Goal: Task Accomplishment & Management: Complete application form

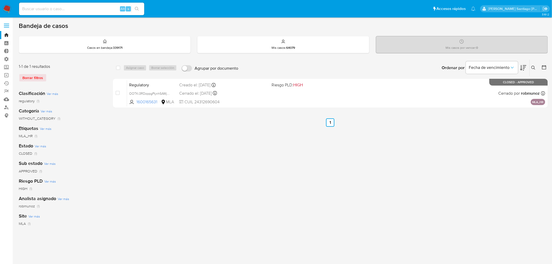
click at [81, 7] on input at bounding box center [81, 8] width 125 height 7
paste input "Yjw8DHvX5l9txo7g37LdZezg"
type input "Yjw8DHvX5l9txo7g37LdZezg"
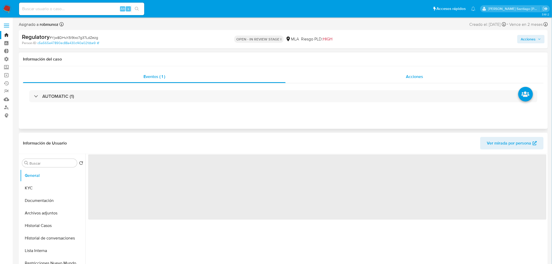
select select "10"
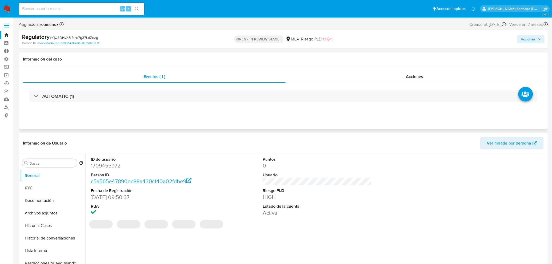
drag, startPoint x: 437, startPoint y: 77, endPoint x: 439, endPoint y: 85, distance: 8.4
click at [437, 77] on div "Acciones" at bounding box center [415, 76] width 258 height 13
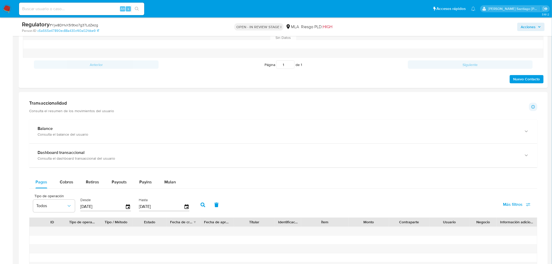
scroll to position [348, 0]
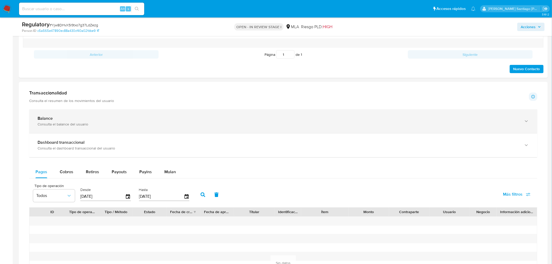
click at [212, 123] on div "Consulta el balance del usuario" at bounding box center [278, 124] width 481 height 5
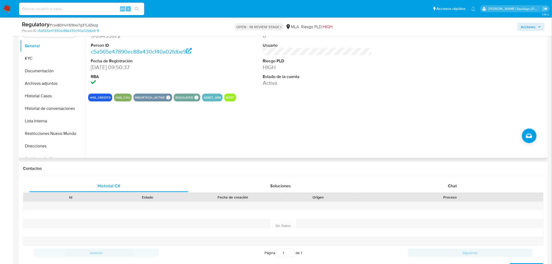
scroll to position [87, 0]
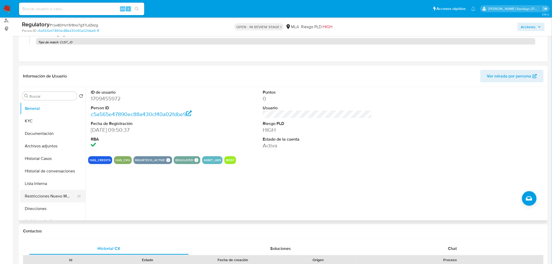
click at [64, 195] on button "Restricciones Nuevo Mundo" at bounding box center [50, 196] width 61 height 13
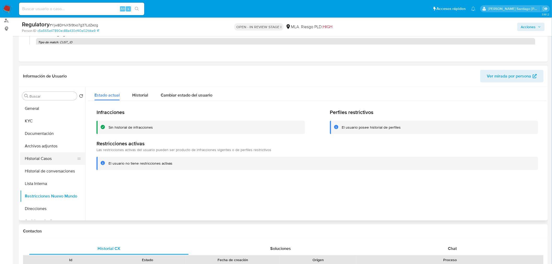
click at [54, 156] on button "Historial Casos" at bounding box center [50, 158] width 61 height 13
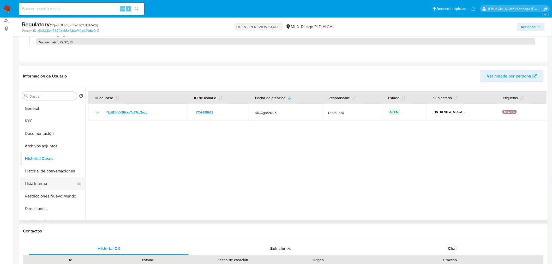
click at [44, 183] on button "Lista Interna" at bounding box center [50, 183] width 61 height 13
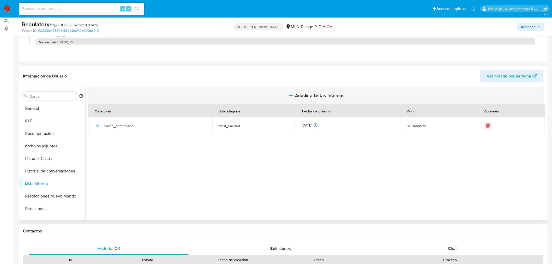
click at [352, 93] on button "Añadir a Listas Internas" at bounding box center [316, 95] width 456 height 17
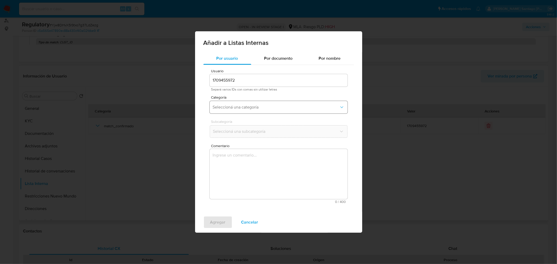
click at [317, 108] on span "Seleccioná una categoría" at bounding box center [276, 107] width 126 height 5
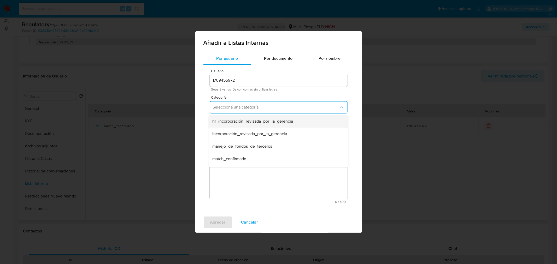
click at [303, 121] on div "hr_incorporación_revisada_por_la_gerencia" at bounding box center [276, 121] width 128 height 13
click at [303, 131] on span "Seleccioná una subcategoría" at bounding box center [276, 131] width 126 height 5
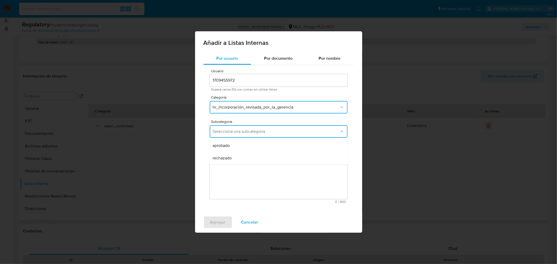
drag, startPoint x: 290, startPoint y: 148, endPoint x: 291, endPoint y: 151, distance: 3.8
click at [290, 148] on div "aprobado" at bounding box center [276, 145] width 128 height 13
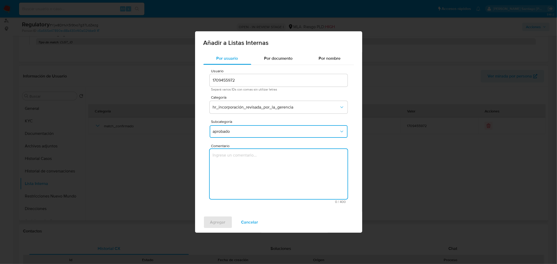
click at [293, 162] on textarea "Comentario" at bounding box center [279, 174] width 138 height 50
type textarea "Mantener como cliente. Aprobado por OC en fecha 22/09/2025"
click at [219, 222] on span "Agregar" at bounding box center [217, 222] width 15 height 11
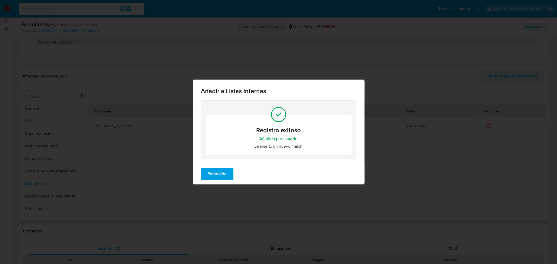
click at [219, 176] on span "Entendido" at bounding box center [217, 173] width 19 height 11
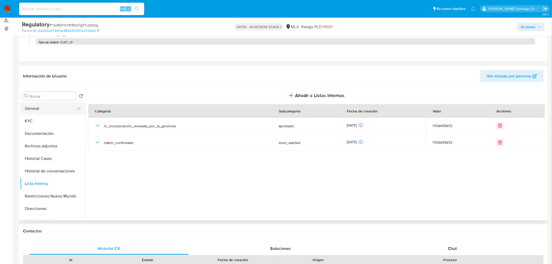
click at [49, 111] on button "General" at bounding box center [50, 108] width 61 height 13
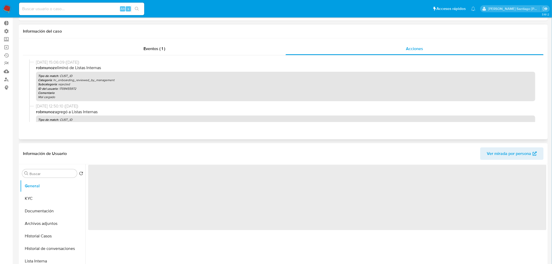
scroll to position [0, 0]
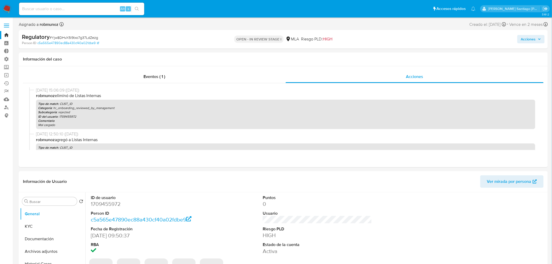
click at [539, 38] on icon "button" at bounding box center [539, 39] width 3 height 3
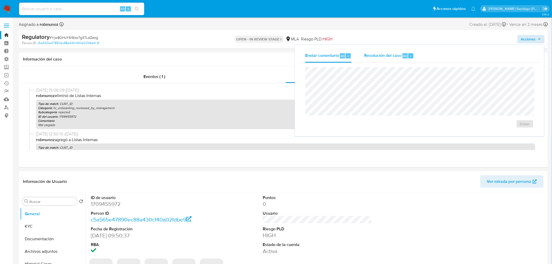
click at [404, 56] on span "Alt" at bounding box center [405, 55] width 4 height 5
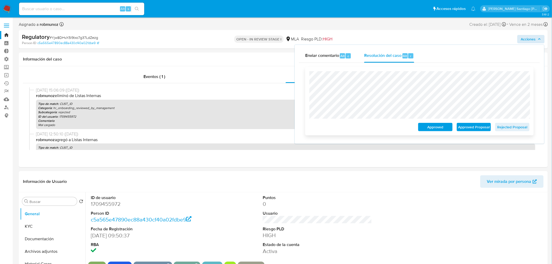
click at [433, 128] on span "Approved" at bounding box center [435, 126] width 27 height 7
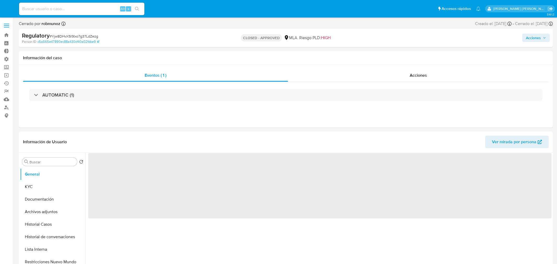
select select "10"
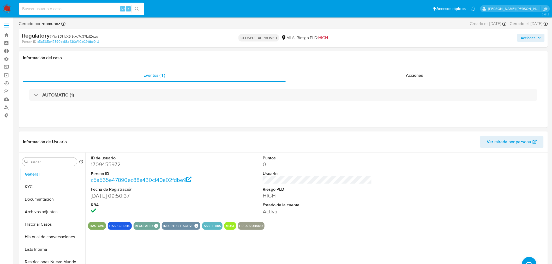
click at [77, 7] on input at bounding box center [81, 8] width 125 height 7
paste input "805416084"
type input "805416084"
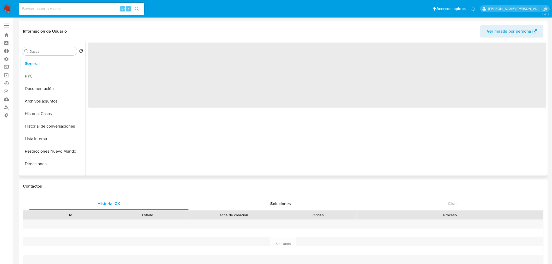
select select "10"
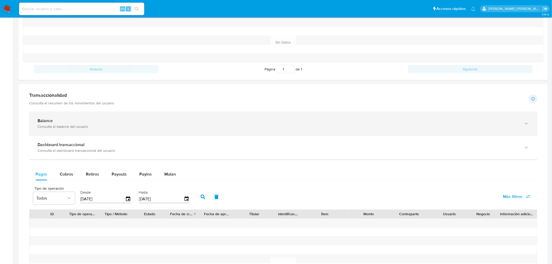
scroll to position [203, 0]
click at [132, 116] on div "Balance Consulta el balance del usuario" at bounding box center [283, 122] width 508 height 24
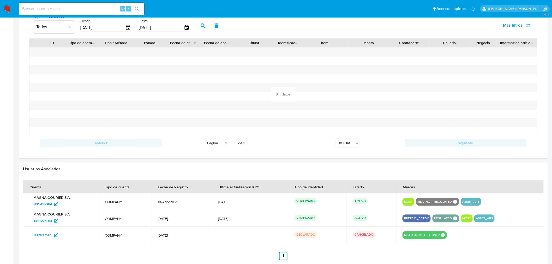
scroll to position [436, 0]
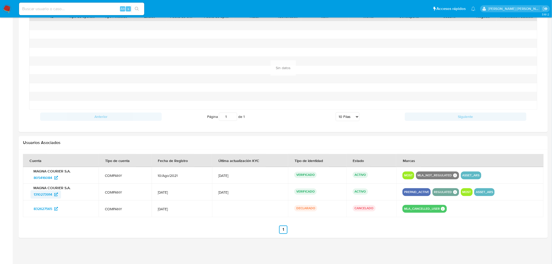
click at [48, 194] on span "1310273914" at bounding box center [43, 194] width 19 height 8
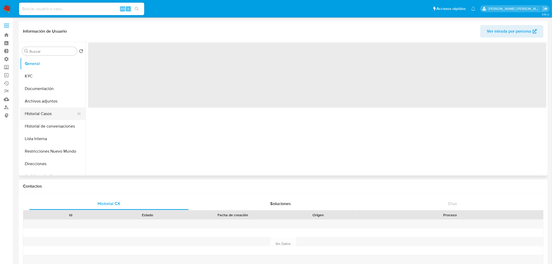
select select "10"
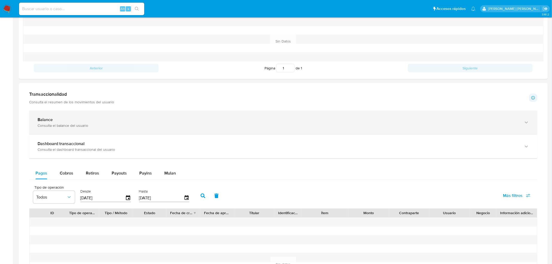
scroll to position [203, 0]
click at [123, 126] on div "Consulta el balance del usuario" at bounding box center [278, 125] width 481 height 5
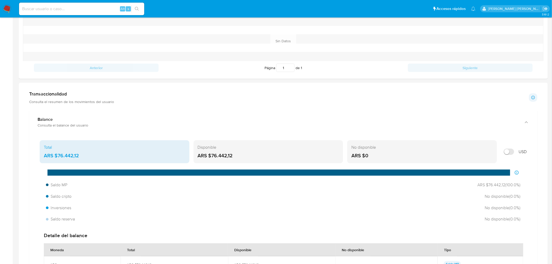
click at [74, 2] on div "Alt s" at bounding box center [81, 9] width 125 height 15
click at [71, 10] on input at bounding box center [81, 8] width 125 height 7
paste input "BhHpKPyJ2rdzsc2zd1BrDAFO"
type input "BhHpKPyJ2rdzsc2zd1BrDAFO"
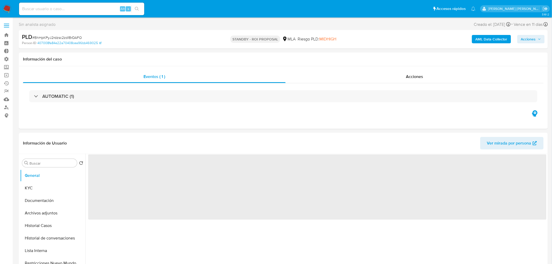
select select "10"
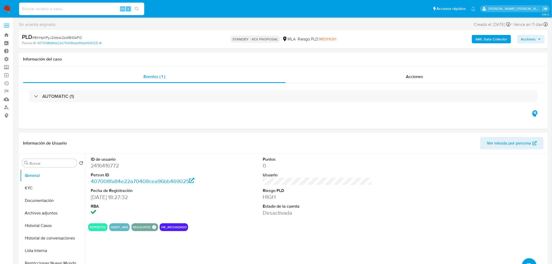
click at [54, 11] on input at bounding box center [81, 8] width 125 height 7
paste input "BhHpKPyJ2rdzsc2zd1BrDAFO"
click at [434, 71] on div "Acciones" at bounding box center [415, 76] width 258 height 13
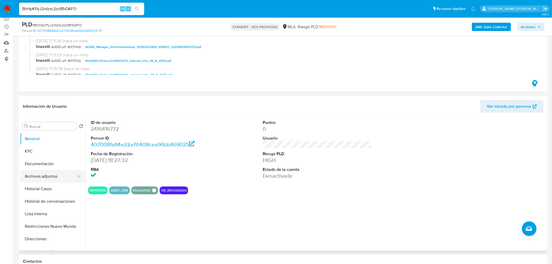
scroll to position [58, 0]
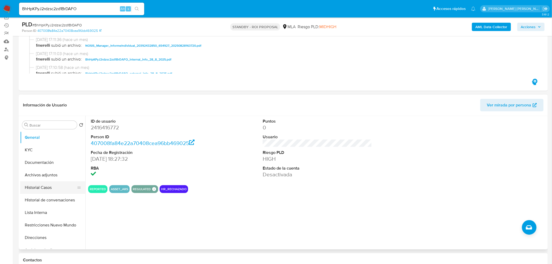
click at [40, 187] on button "Historial Casos" at bounding box center [50, 187] width 61 height 13
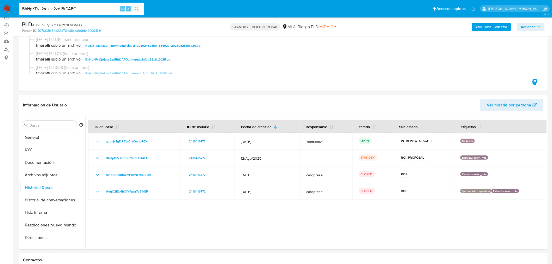
click at [104, 9] on input "BhHpKPyJ2rdzsc2zd1BrDAFO" at bounding box center [81, 8] width 125 height 7
paste input "lksayczebrzNfx5wTf5baVUH"
click at [60, 9] on input "BhHpKPyJ2rdzsc2zd1BrDAFO" at bounding box center [81, 8] width 125 height 7
paste input "lksayczebrzNfx5wTf5baVUH"
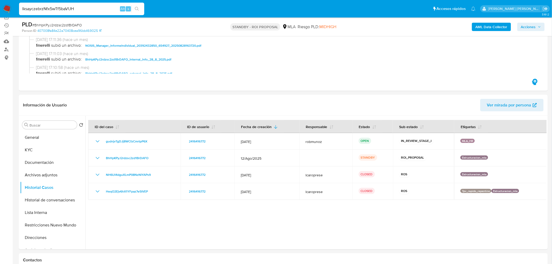
type input "lksayczebrzNfx5wTf5baVUH"
click at [138, 8] on icon "search-icon" at bounding box center [137, 9] width 4 height 4
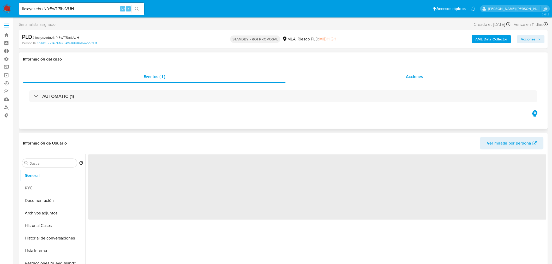
click at [423, 75] on span "Acciones" at bounding box center [414, 77] width 17 height 6
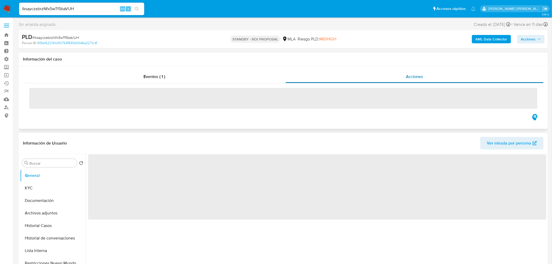
select select "10"
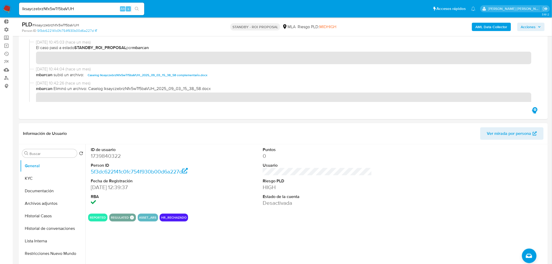
scroll to position [58, 0]
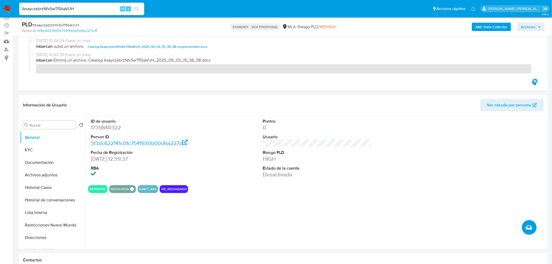
click at [105, 5] on input "lksayczebrzNfx5wTf5baVUH" at bounding box center [81, 8] width 125 height 7
paste input "fXUPoxocaShoLy2lE7gYcg5Z"
type input "fXUPoxocaShoLy2lE7gYcg5Z"
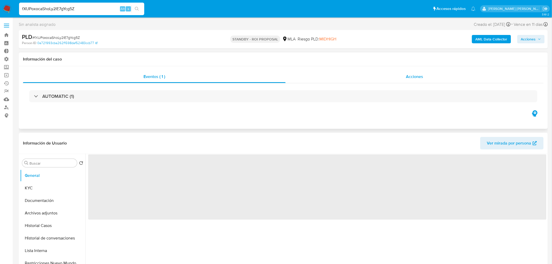
select select "10"
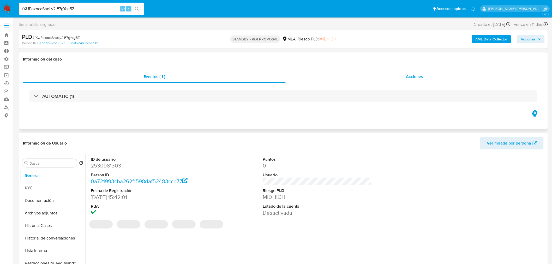
click at [419, 79] on span "Acciones" at bounding box center [414, 77] width 17 height 6
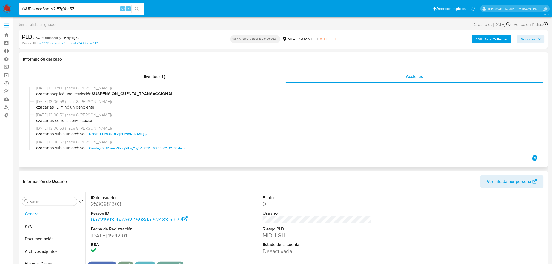
scroll to position [58, 0]
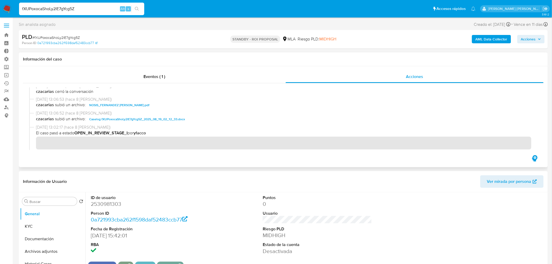
drag, startPoint x: 181, startPoint y: 118, endPoint x: 190, endPoint y: 123, distance: 10.9
click at [181, 118] on span "Caselog fXUPoxocaShoLy2lE7gYcg5Z_2025_08_19_02_12_33.docx" at bounding box center [137, 119] width 96 height 6
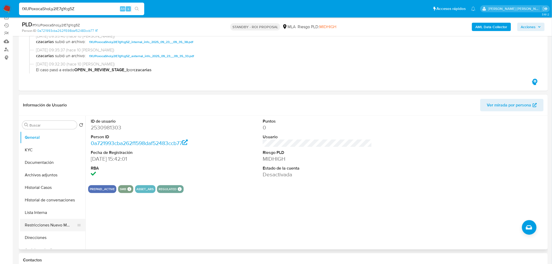
click at [56, 220] on button "Restricciones Nuevo Mundo" at bounding box center [50, 225] width 61 height 13
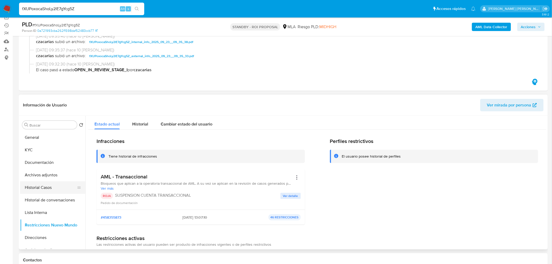
click at [55, 189] on button "Historial Casos" at bounding box center [50, 187] width 61 height 13
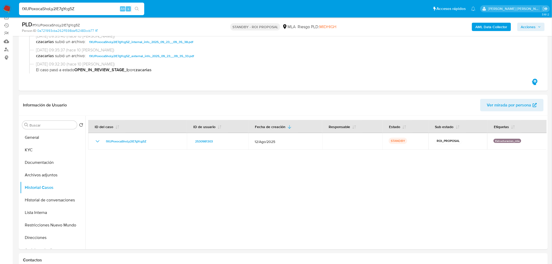
click at [93, 10] on input "fXUPoxocaShoLy2lE7gYcg5Z" at bounding box center [81, 8] width 125 height 7
click at [93, 9] on input "fXUPoxocaShoLy2lE7gYcg5Z" at bounding box center [81, 8] width 125 height 7
paste input "DPqnDyShJ3VeRcw0jfg9TGAQ"
type input "DPqnDyShJ3VeRcw0jfg9TGAQ"
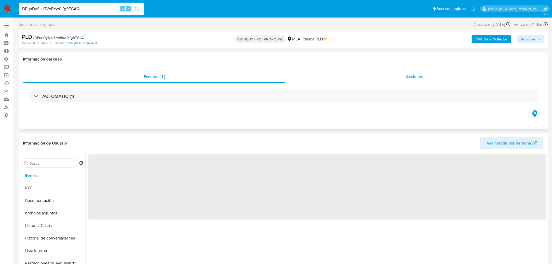
click at [445, 79] on div "Acciones" at bounding box center [415, 76] width 258 height 13
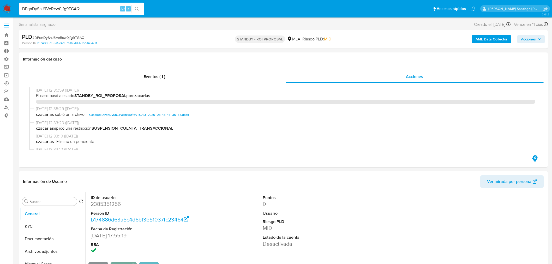
select select "10"
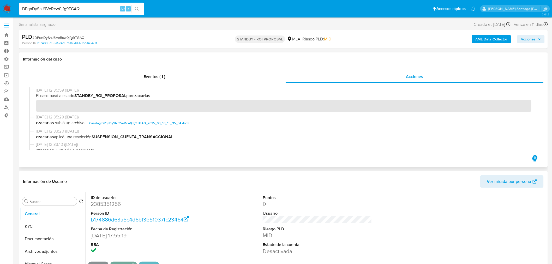
drag, startPoint x: 0, startPoint y: 0, endPoint x: 177, endPoint y: 122, distance: 214.5
click at [177, 122] on span "Caselog DPqnDyShJ3VeRcw0jfg9TGAQ_2025_08_18_15_35_34.docx" at bounding box center [139, 123] width 100 height 6
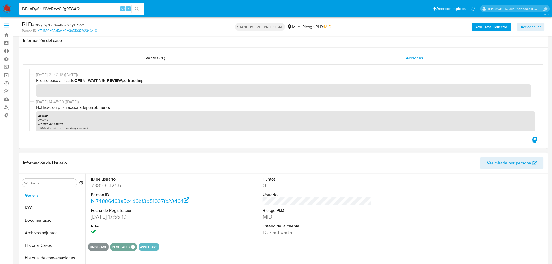
scroll to position [87, 0]
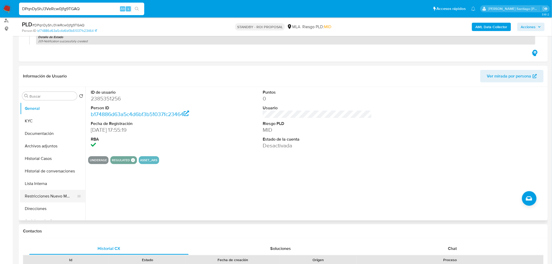
click at [53, 193] on button "Restricciones Nuevo Mundo" at bounding box center [50, 196] width 61 height 13
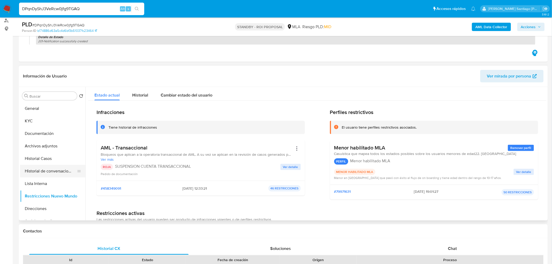
click at [54, 174] on button "Historial de conversaciones" at bounding box center [50, 171] width 61 height 13
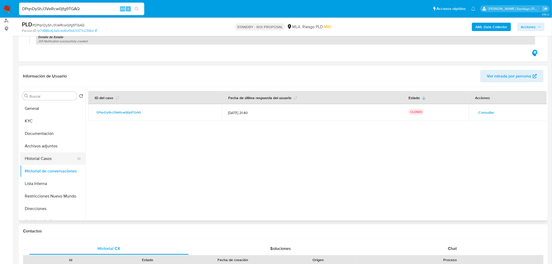
click at [52, 159] on button "Historial Casos" at bounding box center [50, 158] width 61 height 13
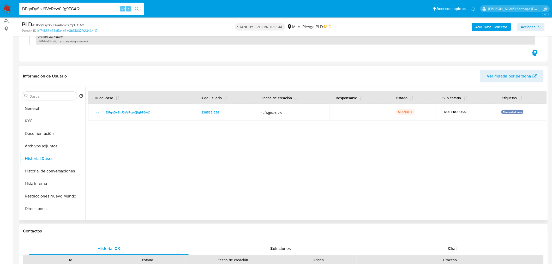
click at [362, 83] on div "Información de Usuario Ver mirada por persona" at bounding box center [283, 76] width 529 height 21
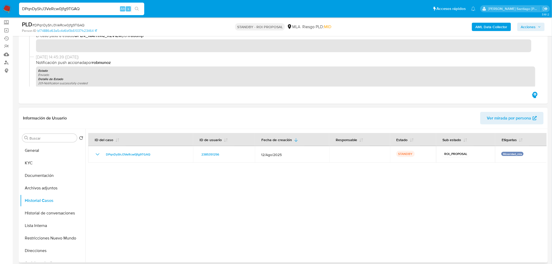
scroll to position [0, 0]
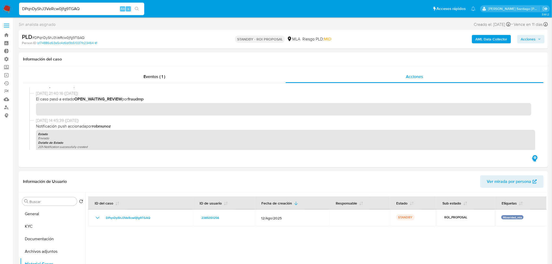
click at [105, 8] on input "DPqnDyShJ3VeRcw0jfg9TGAQ" at bounding box center [81, 8] width 125 height 7
paste input "iRsDDXLtPVjk9f7x5puynTgl"
click at [142, 9] on input "iRsDDXLtPVjk9f7x5puynTgl" at bounding box center [81, 8] width 125 height 7
type input "iRsDDXLtPVjk9f7x5puynTgl"
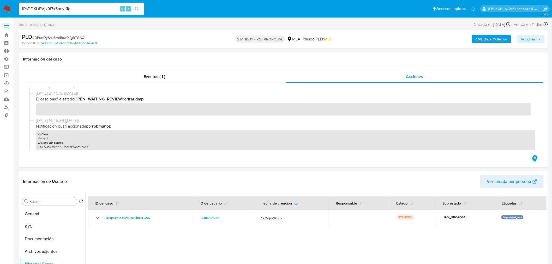
click at [136, 4] on div "iRsDDXLtPVjk9f7x5puynTgl Alt s" at bounding box center [81, 9] width 125 height 15
click at [79, 6] on input "iRsDDXLtPVjk9f7x5puynTgl" at bounding box center [81, 8] width 125 height 7
click at [157, 78] on span "Eventos ( 1 )" at bounding box center [155, 77] width 22 height 6
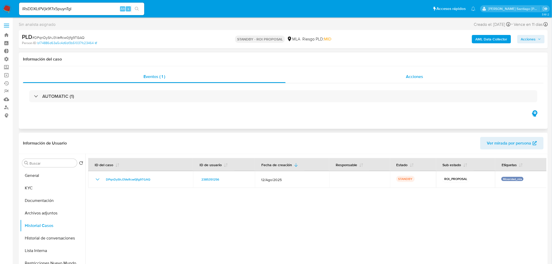
click at [421, 79] on span "Acciones" at bounding box center [414, 77] width 17 height 6
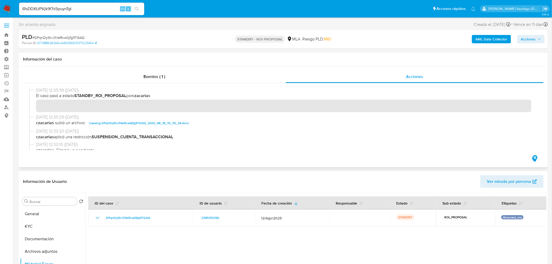
click at [169, 122] on span "Caselog DPqnDyShJ3VeRcw0jfg9TGAQ_2025_08_18_15_35_34.docx" at bounding box center [139, 123] width 100 height 6
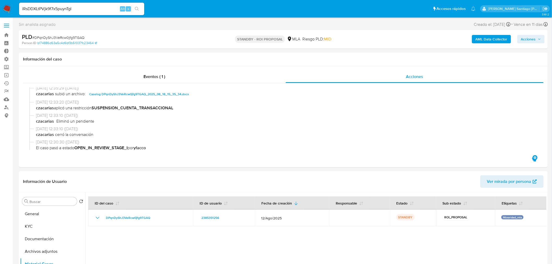
click at [139, 7] on button "search-icon" at bounding box center [137, 8] width 11 height 7
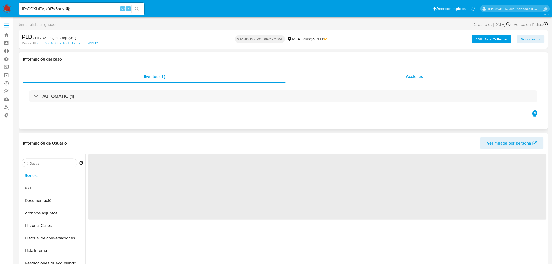
click at [390, 74] on div "Acciones" at bounding box center [415, 76] width 258 height 13
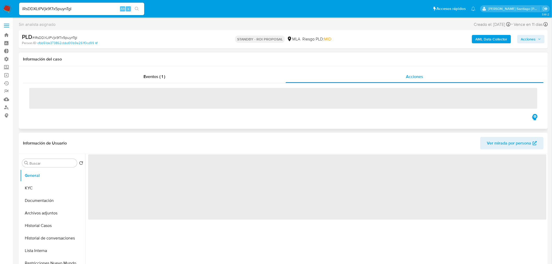
select select "10"
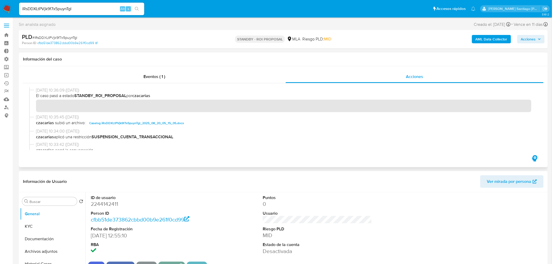
click at [164, 124] on span "Caselog iRsDDXLtPVjk9f7x5puynTgl_2025_08_20_05_15_05.docx" at bounding box center [136, 123] width 95 height 6
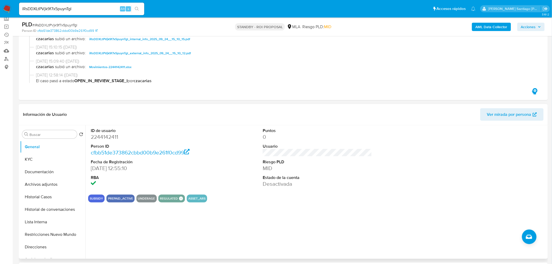
scroll to position [58, 0]
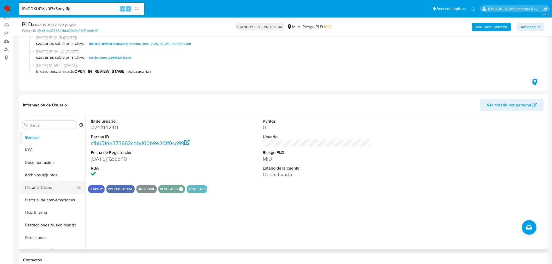
click at [53, 187] on button "Historial Casos" at bounding box center [50, 187] width 61 height 13
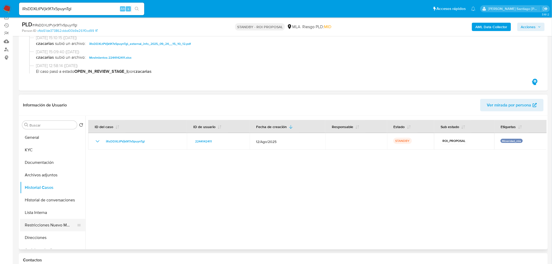
click at [58, 223] on button "Restricciones Nuevo Mundo" at bounding box center [50, 225] width 61 height 13
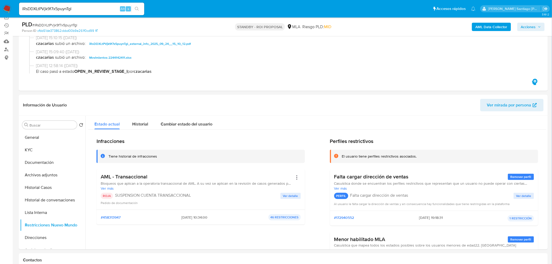
click at [92, 10] on input "iRsDDXLtPVjk9f7x5puynTgl" at bounding box center [81, 8] width 125 height 7
paste input "yokPnvfV3J6aQ7ExkuRqSeeM"
type input "yokPnvfV3J6aQ7ExkuRqSeeM"
click at [137, 13] on div "yokPnvfV3J6aQ7ExkuRqSeeM Alt s" at bounding box center [81, 9] width 125 height 13
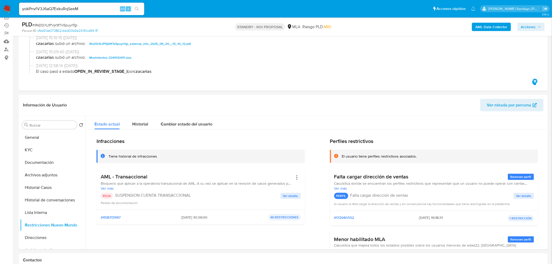
click at [139, 7] on button "search-icon" at bounding box center [137, 8] width 11 height 7
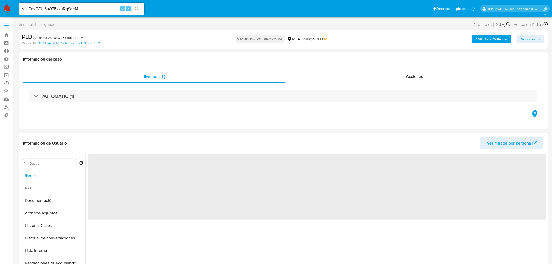
select select "10"
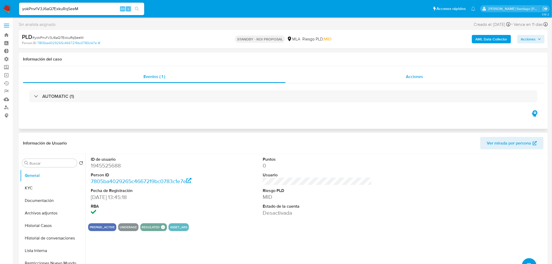
click at [421, 76] on span "Acciones" at bounding box center [414, 77] width 17 height 6
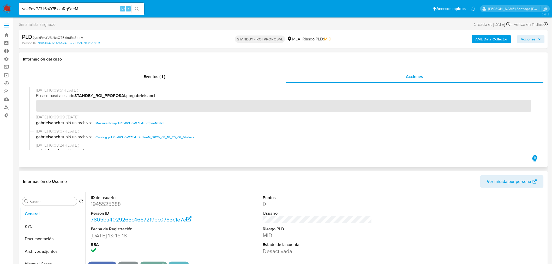
scroll to position [29, 0]
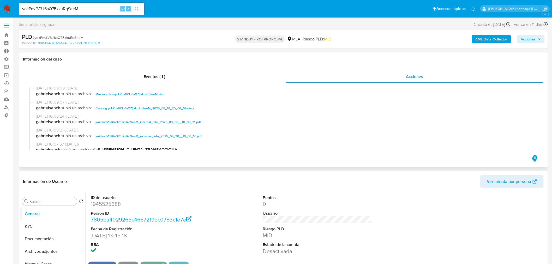
click at [190, 109] on span "Caselog yokPnvfV3J6aQ7ExkuRqSeeM_2025_08_18_20_06_59.docx" at bounding box center [145, 108] width 99 height 6
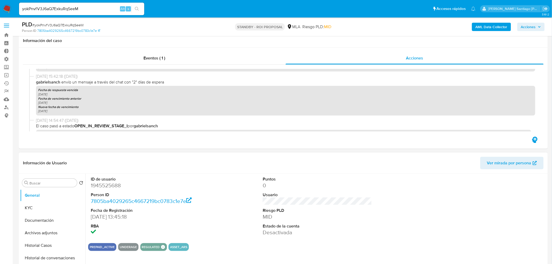
scroll to position [58, 0]
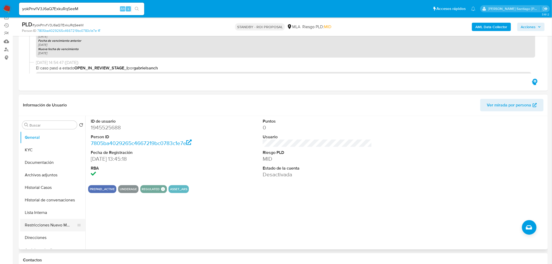
click at [69, 227] on button "Restricciones Nuevo Mundo" at bounding box center [50, 225] width 61 height 13
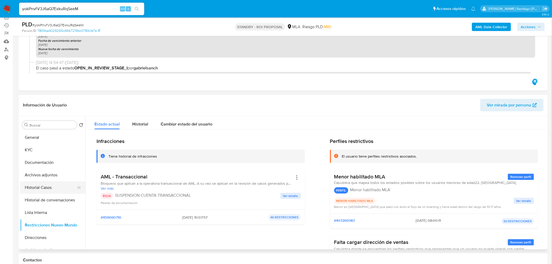
click at [43, 190] on button "Historial Casos" at bounding box center [50, 187] width 61 height 13
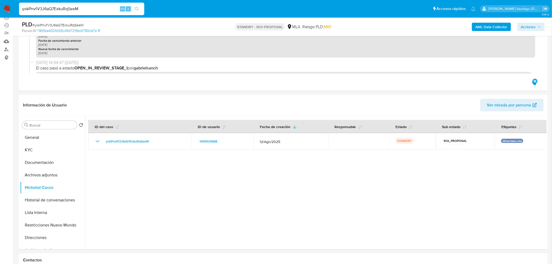
click at [56, 10] on input "yokPnvfV3J6aQ7ExkuRqSeeM" at bounding box center [81, 8] width 125 height 7
click at [56, 9] on input "yokPnvfV3J6aQ7ExkuRqSeeM" at bounding box center [81, 8] width 125 height 7
paste input "MjOxycFzh2aWJBQS921lrwhA"
type input "MjOxycFzh2aWJBQS921lrwhA"
click at [139, 7] on button "search-icon" at bounding box center [137, 8] width 11 height 7
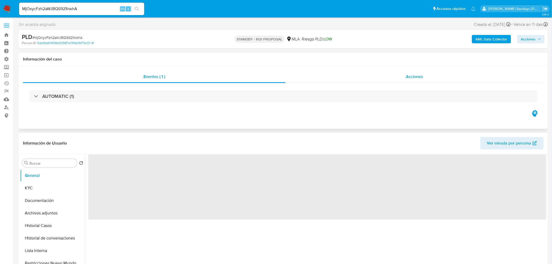
select select "10"
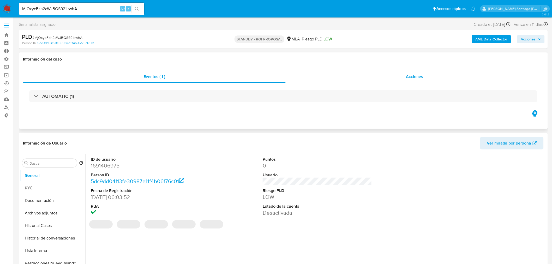
click at [431, 80] on div "Acciones" at bounding box center [415, 76] width 258 height 13
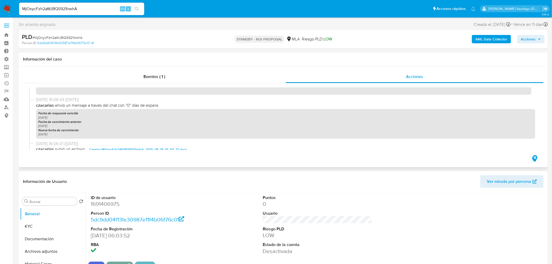
scroll to position [203, 0]
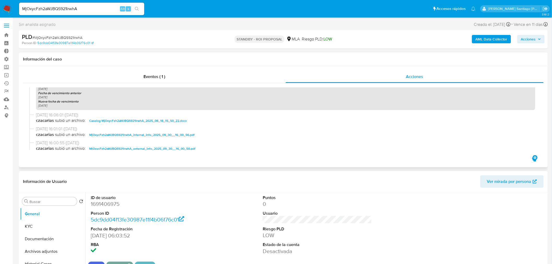
click at [181, 120] on span "Caselog MjOxycFzh2aWJBQS921lrwhA_2025_08_18_15_50_22.docx" at bounding box center [138, 121] width 98 height 6
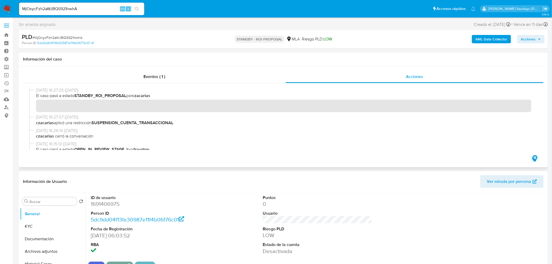
scroll to position [29, 0]
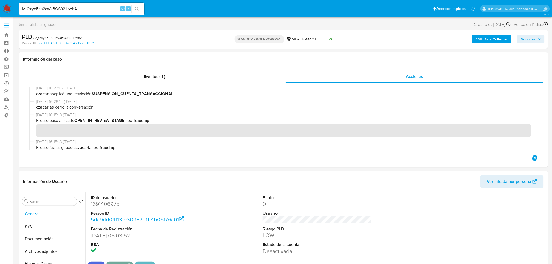
click at [95, 12] on div "MjOxycFzh2aWJBQS921lrwhA Alt s" at bounding box center [81, 9] width 125 height 13
click at [96, 9] on input "MjOxycFzh2aWJBQS921lrwhA" at bounding box center [81, 8] width 125 height 7
paste input "4YwAAjK1wyL1a2HU9mKv1Eb8"
type input "4YwAAjK1wyL1a2HU9mKv1Eb8"
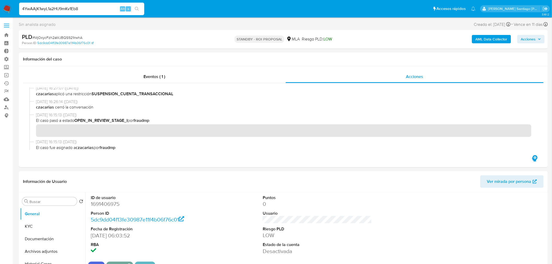
click at [138, 7] on icon "search-icon" at bounding box center [137, 9] width 4 height 4
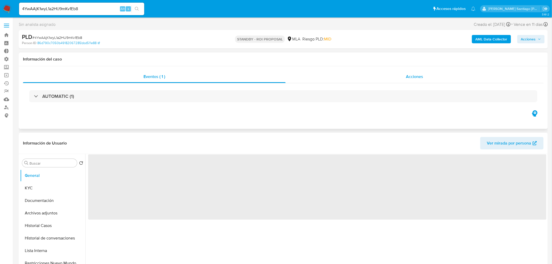
click at [427, 79] on div "Acciones" at bounding box center [415, 76] width 258 height 13
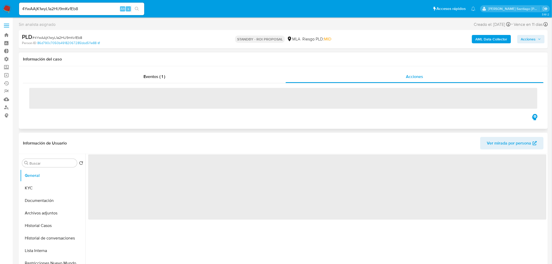
select select "10"
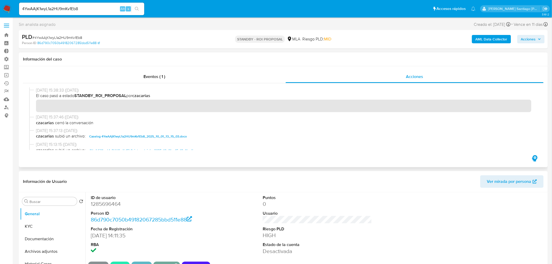
scroll to position [29, 0]
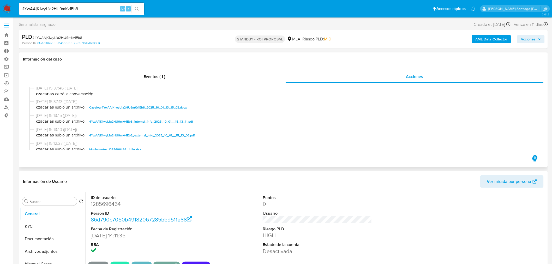
click at [165, 106] on span "Caselog 4YwAAjK1wyL1a2HU9mKv1Eb8_2025_10_01_13_15_03.docx" at bounding box center [138, 107] width 98 height 6
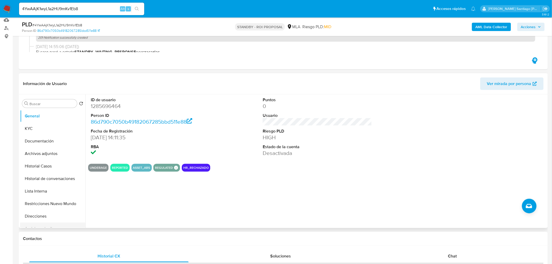
scroll to position [87, 0]
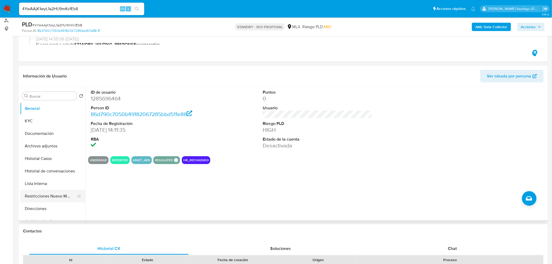
click at [39, 197] on button "Restricciones Nuevo Mundo" at bounding box center [50, 196] width 61 height 13
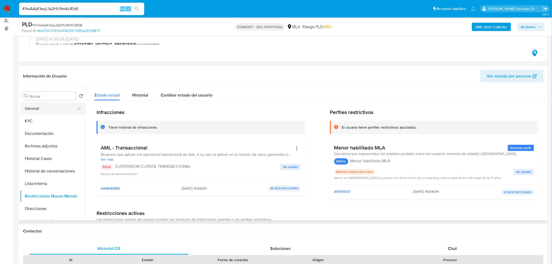
click at [42, 106] on button "General" at bounding box center [50, 108] width 61 height 13
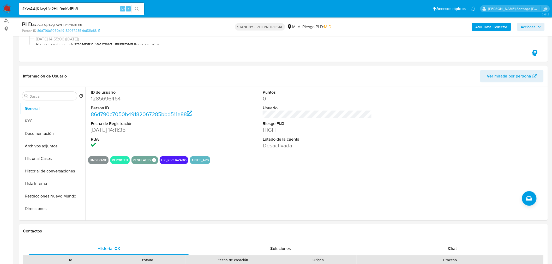
click at [93, 8] on input "4YwAAjK1wyL1a2HU9mKv1Eb8" at bounding box center [81, 8] width 125 height 7
paste input "a5Vazl31B1qmqs30mBBO5pcx"
type input "a5Vazl31B1qmqs30mBBO5pcx"
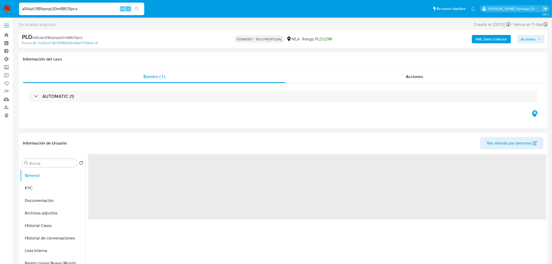
select select "10"
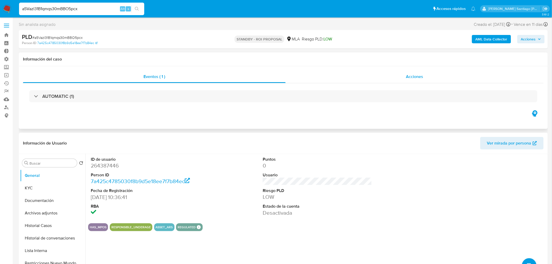
click at [418, 80] on div "Acciones" at bounding box center [415, 76] width 258 height 13
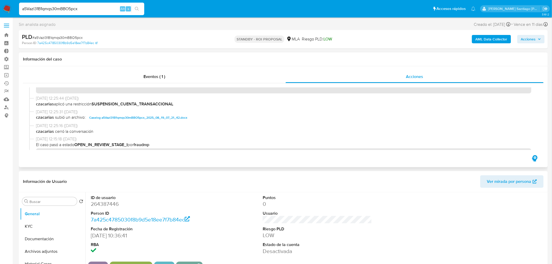
scroll to position [29, 0]
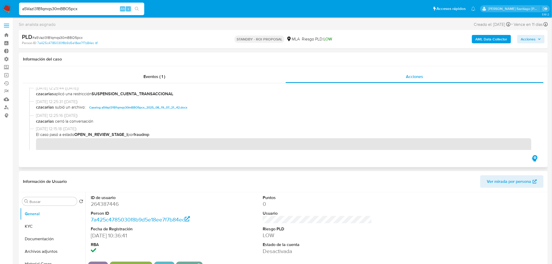
click at [140, 106] on span "Caselog a5Vazl31B1qmqs30mBBO5pcx_2025_08_19_07_21_42.docx" at bounding box center [138, 107] width 98 height 6
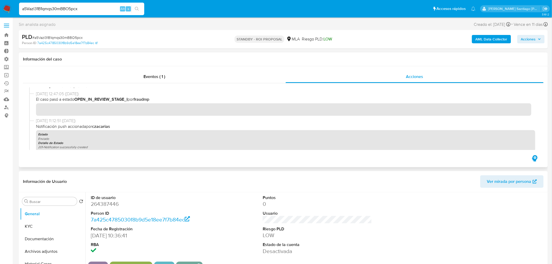
scroll to position [361, 0]
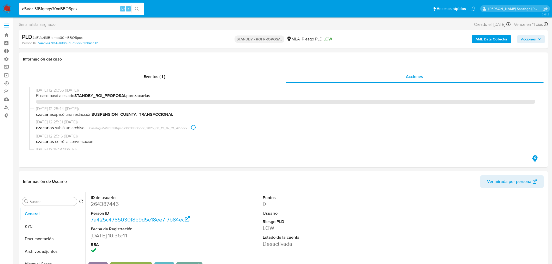
select select "10"
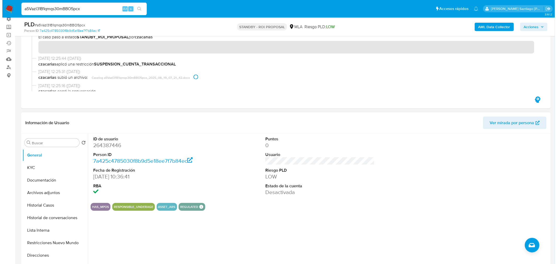
scroll to position [87, 0]
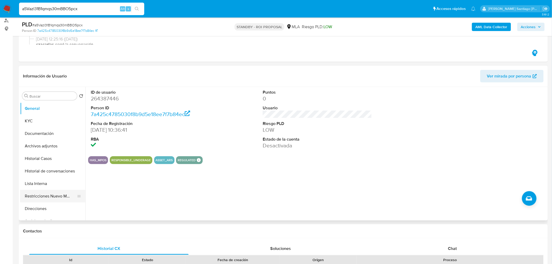
click at [63, 194] on button "Restricciones Nuevo Mundo" at bounding box center [50, 196] width 61 height 13
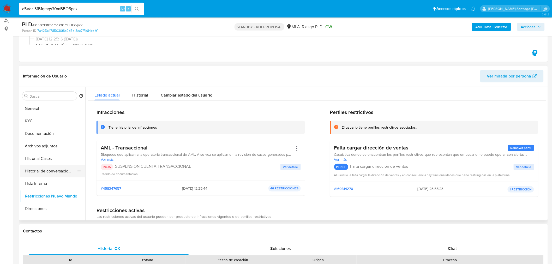
click at [49, 172] on button "Historial de conversaciones" at bounding box center [50, 171] width 61 height 13
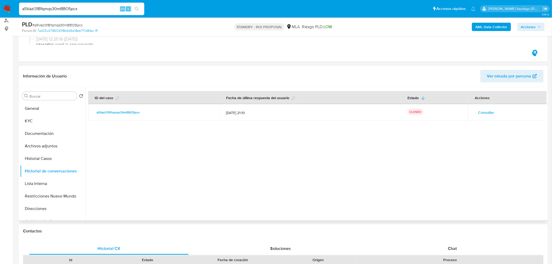
click at [483, 114] on span "Consultar" at bounding box center [486, 112] width 16 height 7
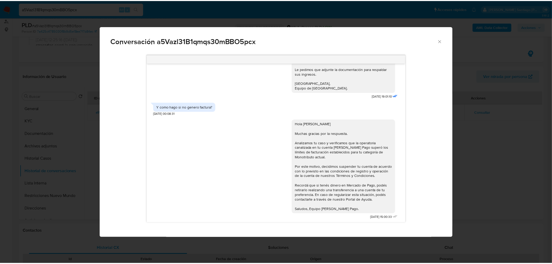
scroll to position [561, 0]
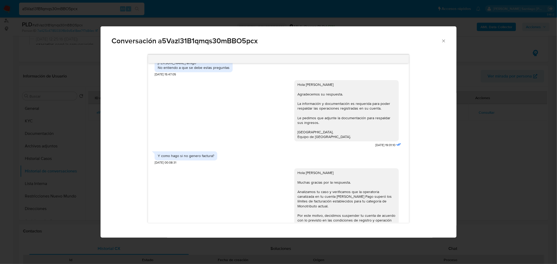
click at [499, 160] on div "Conversación a5Vazl31B1qmqs30mBBO5pcx [DATE] 17:39:08 Buen dia. Recien veo esto…" at bounding box center [278, 132] width 557 height 264
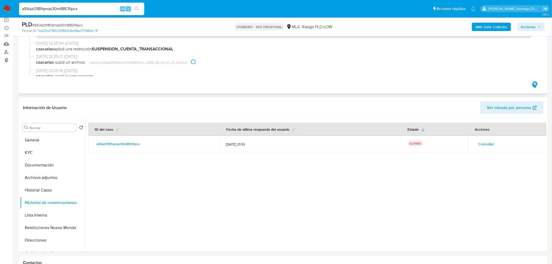
scroll to position [29, 0]
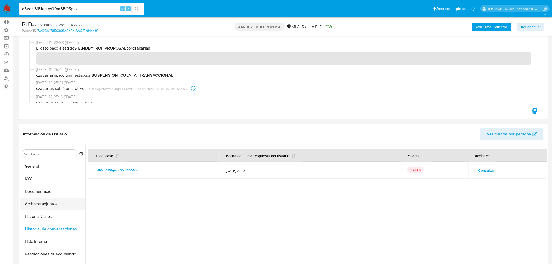
click at [52, 205] on button "Archivos adjuntos" at bounding box center [50, 204] width 61 height 13
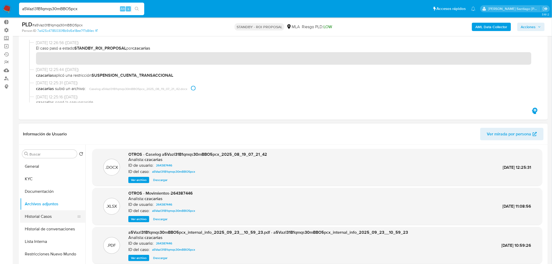
click at [67, 217] on button "Historial Casos" at bounding box center [50, 216] width 61 height 13
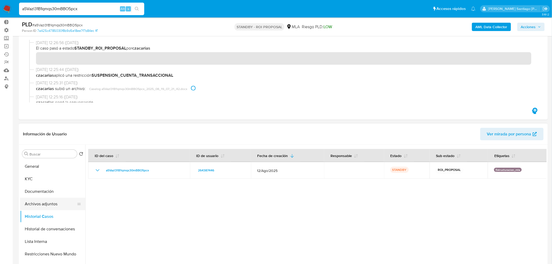
click at [56, 205] on button "Archivos adjuntos" at bounding box center [50, 204] width 61 height 13
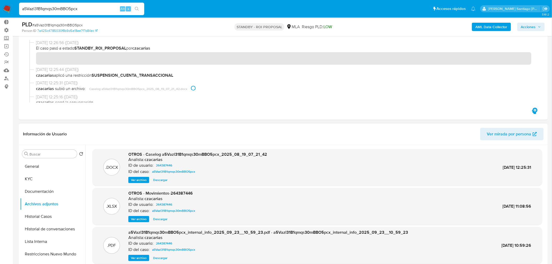
click at [159, 180] on span "Descargar" at bounding box center [160, 179] width 14 height 5
click at [161, 178] on span "Descargar" at bounding box center [160, 179] width 14 height 5
click at [50, 11] on input "a5Vazl31B1qmqs30mBBO5pcx" at bounding box center [81, 8] width 125 height 7
click at [50, 10] on input "a5Vazl31B1qmqs30mBBO5pcx" at bounding box center [81, 8] width 125 height 7
paste input "hHZdXvHliM2QBSQmjOBZwDm1"
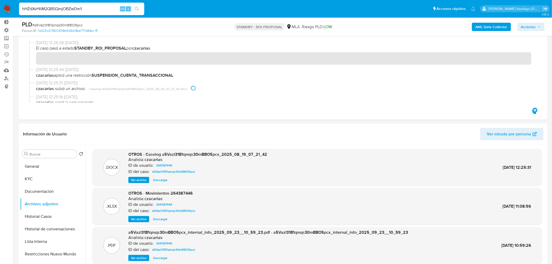
type input "hHZdXvHliM2QBSQmjOBZwDm1"
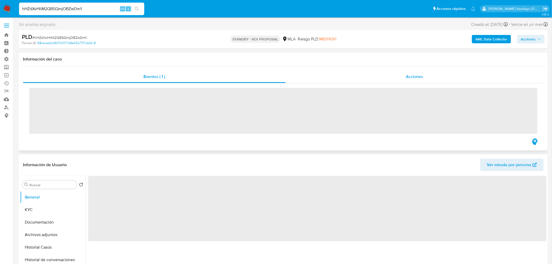
click at [382, 80] on div "Acciones" at bounding box center [415, 76] width 258 height 13
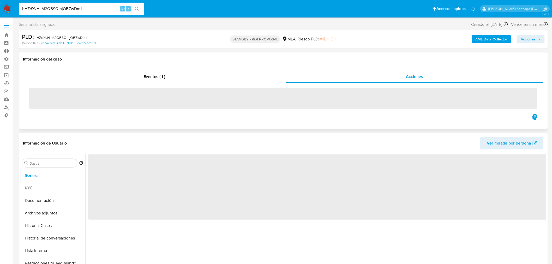
select select "10"
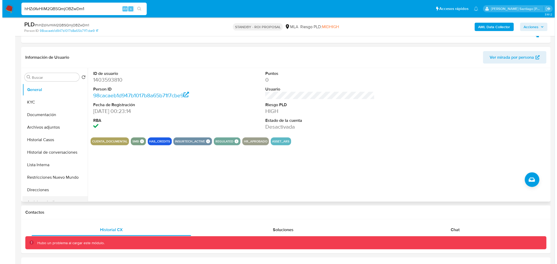
scroll to position [116, 0]
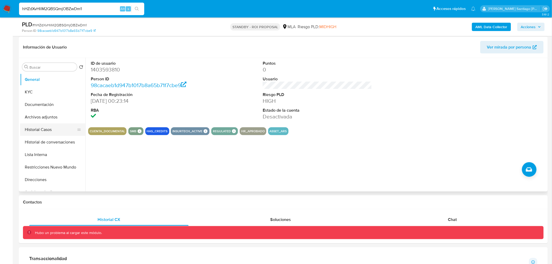
click at [52, 126] on button "Historial Casos" at bounding box center [50, 129] width 61 height 13
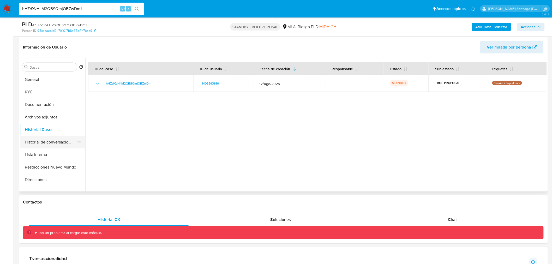
click at [43, 141] on button "Historial de conversaciones" at bounding box center [50, 142] width 61 height 13
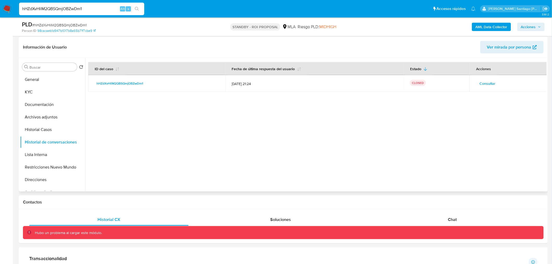
click at [483, 81] on span "Consultar" at bounding box center [488, 83] width 16 height 7
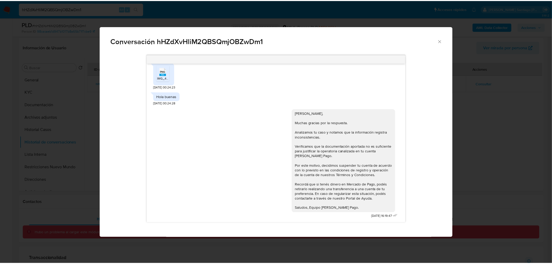
scroll to position [184, 0]
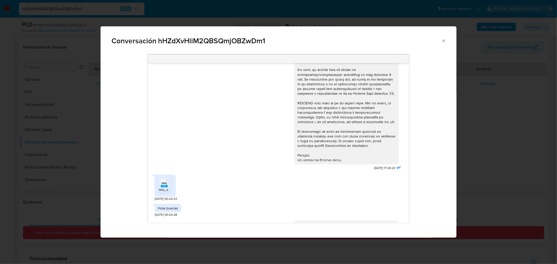
click at [526, 170] on div "Conversación hHZdXvHliM2QBSQmjOBZwDm1 [DATE] 17:26:23 PNG PNG IMG_4965.png [DAT…" at bounding box center [278, 132] width 557 height 264
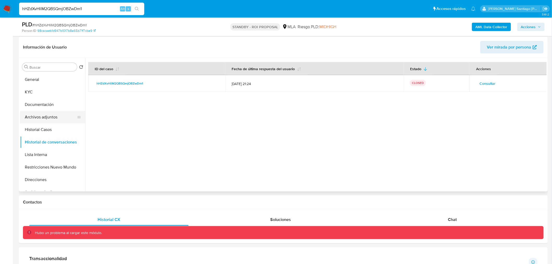
click at [53, 116] on button "Archivos adjuntos" at bounding box center [50, 117] width 61 height 13
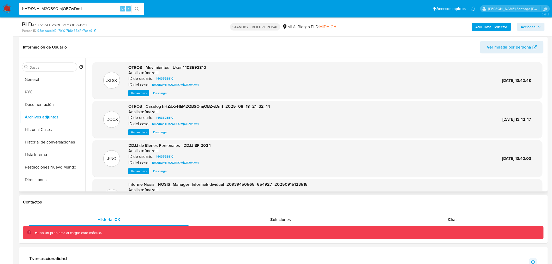
click at [165, 133] on span "Descargar" at bounding box center [160, 132] width 14 height 5
click at [58, 6] on input "hHZdXvHliM2QBSQmjOBZwDm1" at bounding box center [81, 8] width 125 height 7
paste input "rQKZvXYHwALChrxYr38RmMec"
type input "rQKZvXYHwALChrxYr38RmMec"
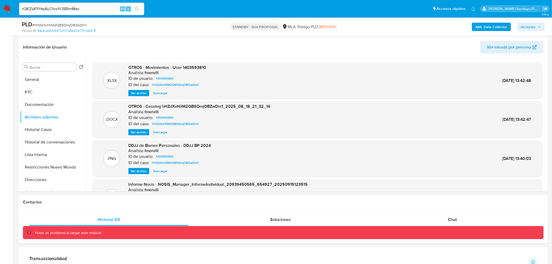
click at [139, 9] on button "search-icon" at bounding box center [137, 8] width 11 height 7
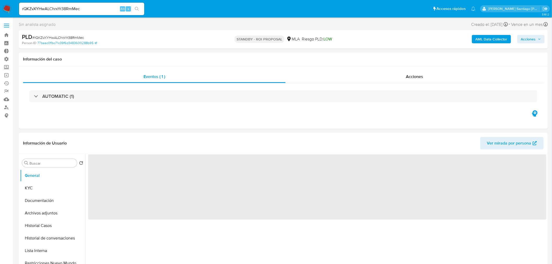
select select "10"
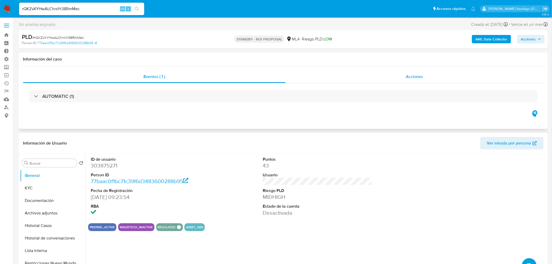
click at [430, 74] on div "Acciones" at bounding box center [415, 76] width 258 height 13
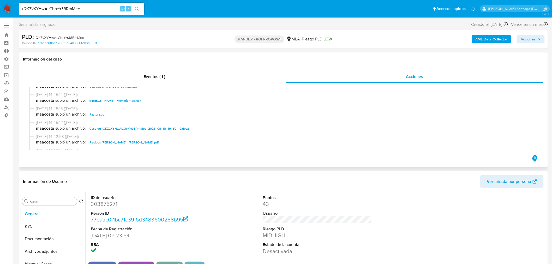
scroll to position [58, 0]
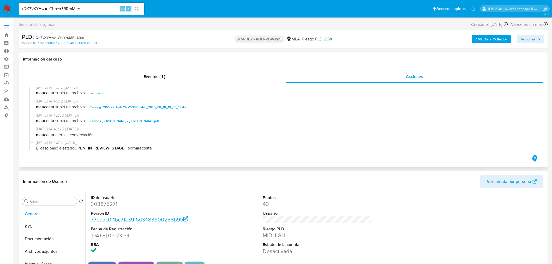
click at [173, 110] on div "[DATE] 14:45:12 ([DATE]) maacosta subió un archivo: Caselog rQKZvXYHwALChrxYr38…" at bounding box center [283, 105] width 508 height 14
click at [174, 106] on span "Caselog rQKZvXYHwALChrxYr38RmMec_2025_08_18_19_30_19.docx" at bounding box center [139, 107] width 99 height 6
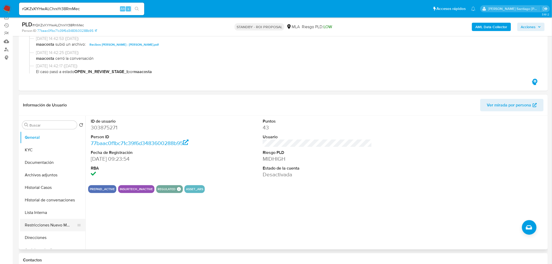
click at [53, 224] on button "Restricciones Nuevo Mundo" at bounding box center [50, 225] width 61 height 13
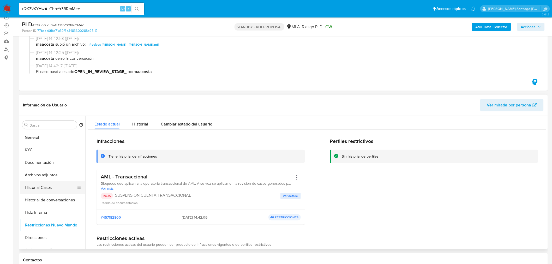
click at [41, 188] on button "Historial Casos" at bounding box center [50, 187] width 61 height 13
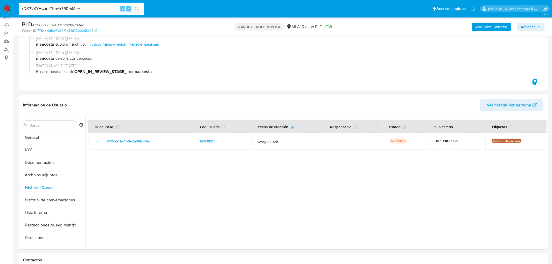
click at [71, 5] on div "rQKZvXYHwALChrxYr38RmMec Alt s" at bounding box center [81, 9] width 125 height 13
click at [74, 10] on input "rQKZvXYHwALChrxYr38RmMec" at bounding box center [81, 8] width 125 height 7
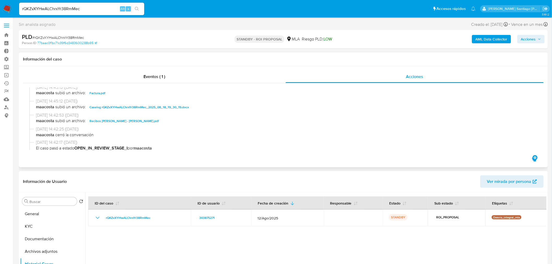
click at [146, 110] on span "Caselog rQKZvXYHwALChrxYr38RmMec_2025_08_18_19_30_19.docx" at bounding box center [139, 107] width 99 height 6
click at [92, 8] on input "rQKZvXYHwALChrxYr38RmMec" at bounding box center [81, 8] width 125 height 7
paste input "vqCGHF3yvj0r0Ox9QlQVHgZd"
type input "vqCGHF3yvj0r0Ox9QlQVHgZd"
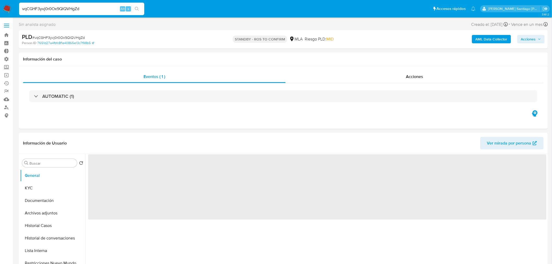
select select "10"
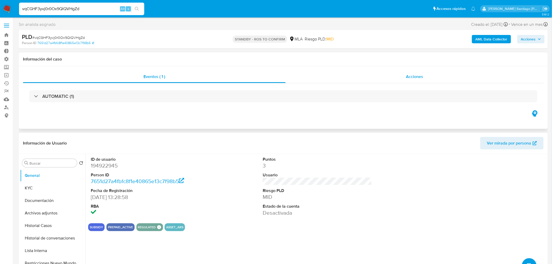
click at [420, 80] on div "Acciones" at bounding box center [415, 76] width 258 height 13
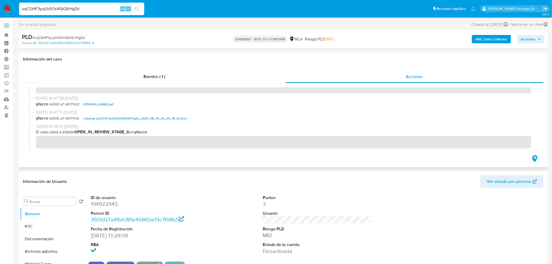
scroll to position [29, 0]
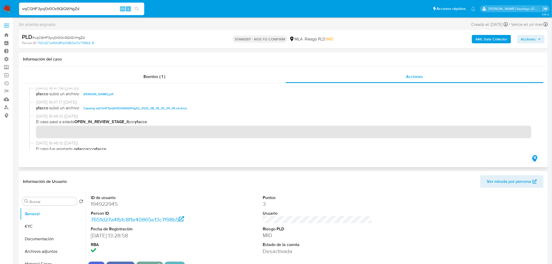
click at [177, 109] on span "Caselog vqCGHF3yvj0r0Ox9QlQVHgZd_2025_08_18_20_34_36 v2.docx" at bounding box center [136, 108] width 104 height 6
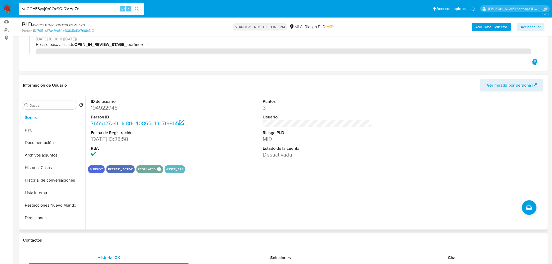
scroll to position [87, 0]
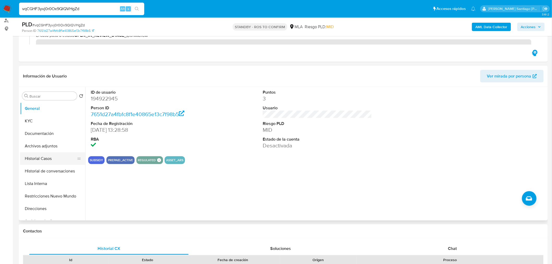
click at [39, 160] on button "Historial Casos" at bounding box center [50, 158] width 61 height 13
